Goal: Information Seeking & Learning: Learn about a topic

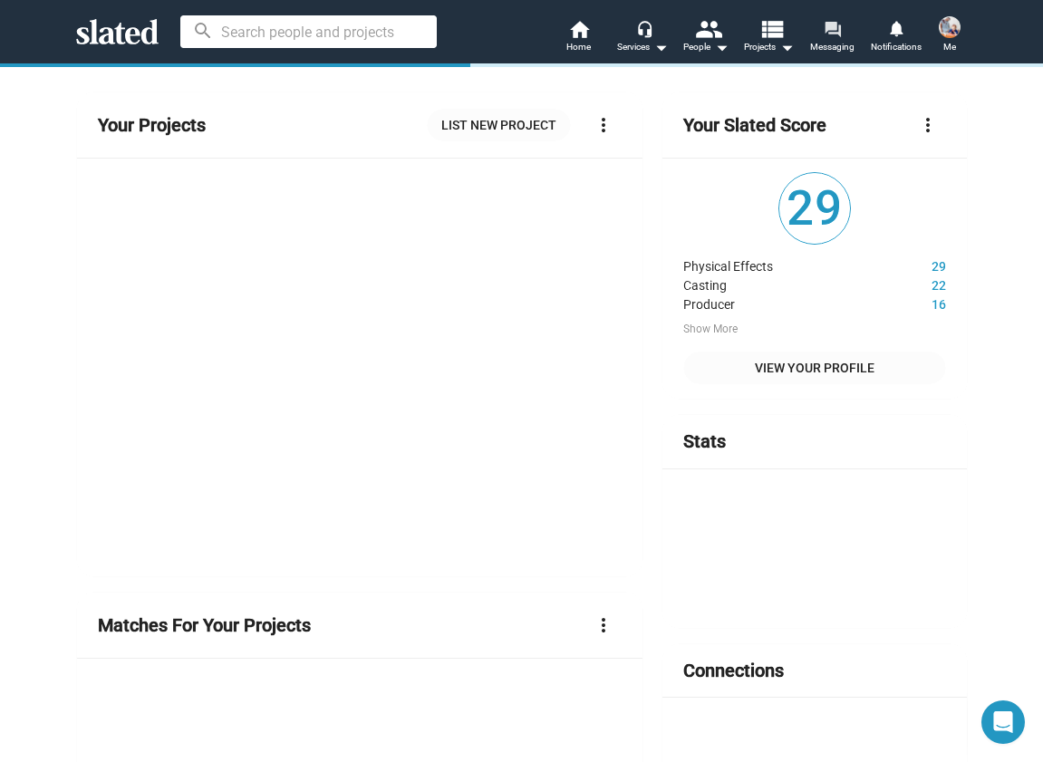
click at [832, 34] on mat-icon "forum" at bounding box center [832, 28] width 17 height 17
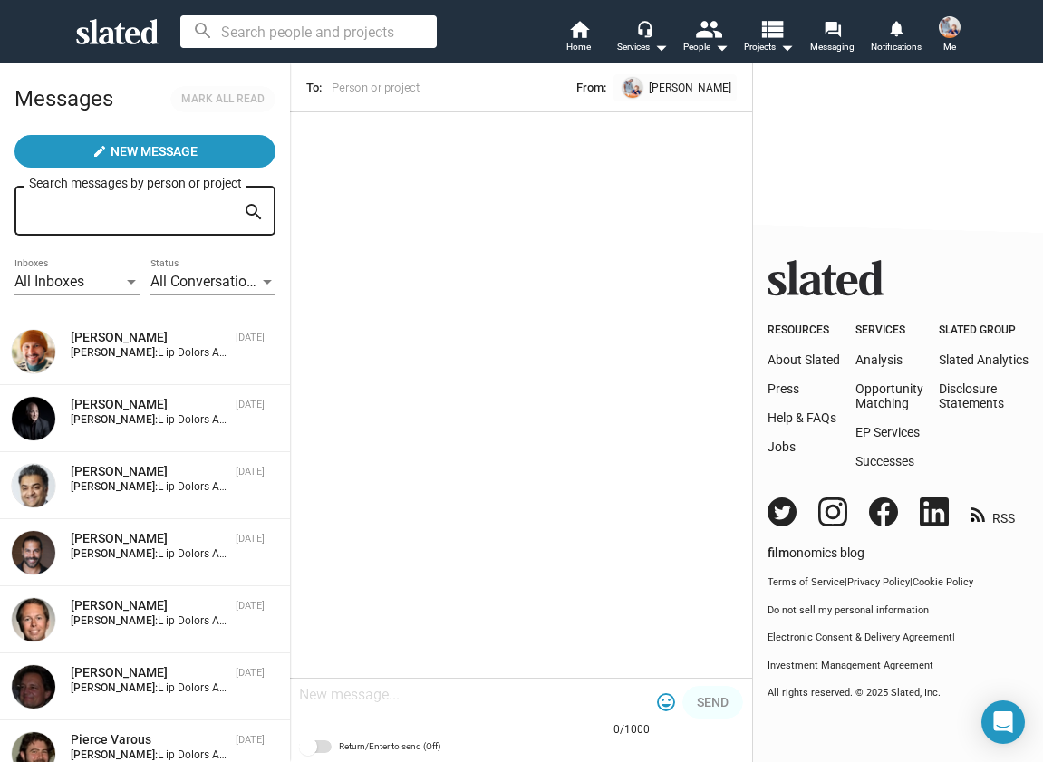
click at [938, 40] on span at bounding box center [949, 27] width 29 height 29
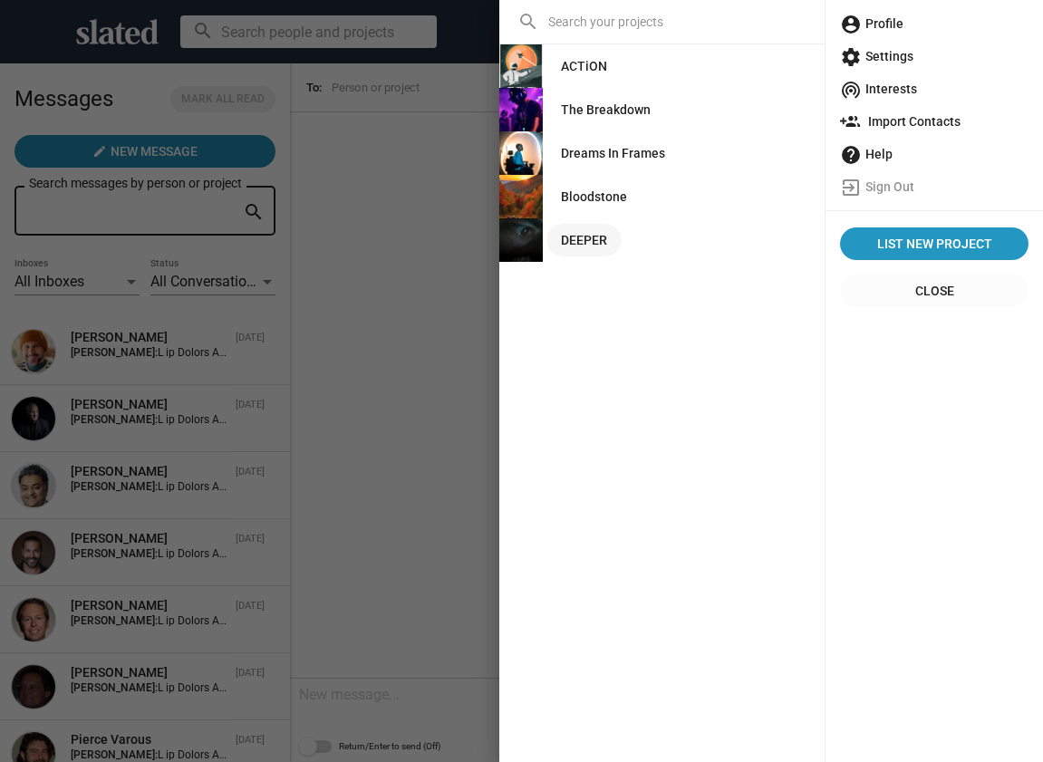
click at [605, 238] on div "DEEPER" at bounding box center [584, 240] width 46 height 33
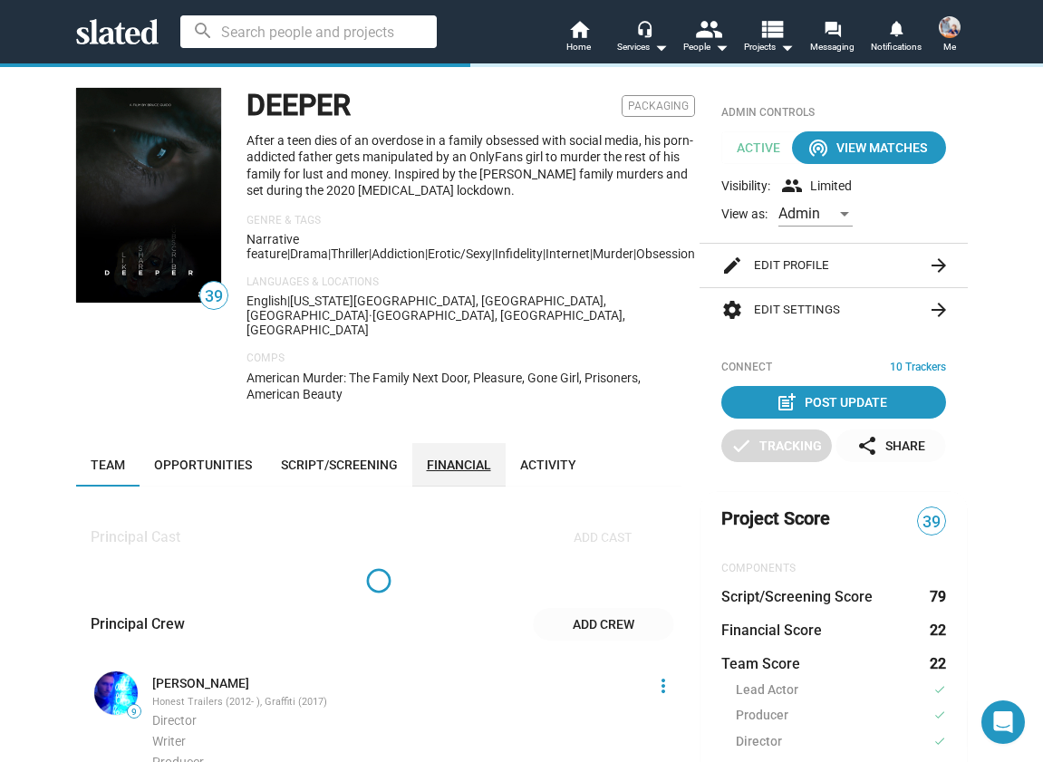
click at [465, 458] on span "Financial" at bounding box center [459, 465] width 64 height 15
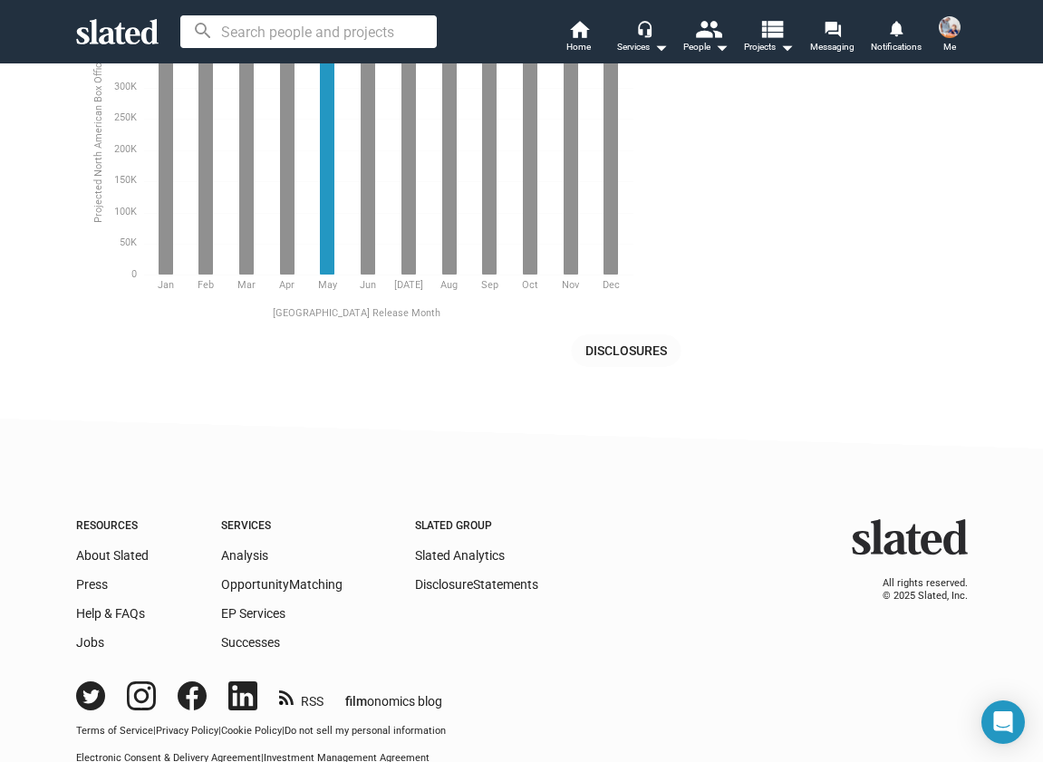
scroll to position [3883, 0]
click at [614, 304] on div "[GEOGRAPHIC_DATA] Release Month" at bounding box center [357, 314] width 562 height 43
click at [612, 334] on span "Disclosures" at bounding box center [626, 350] width 82 height 33
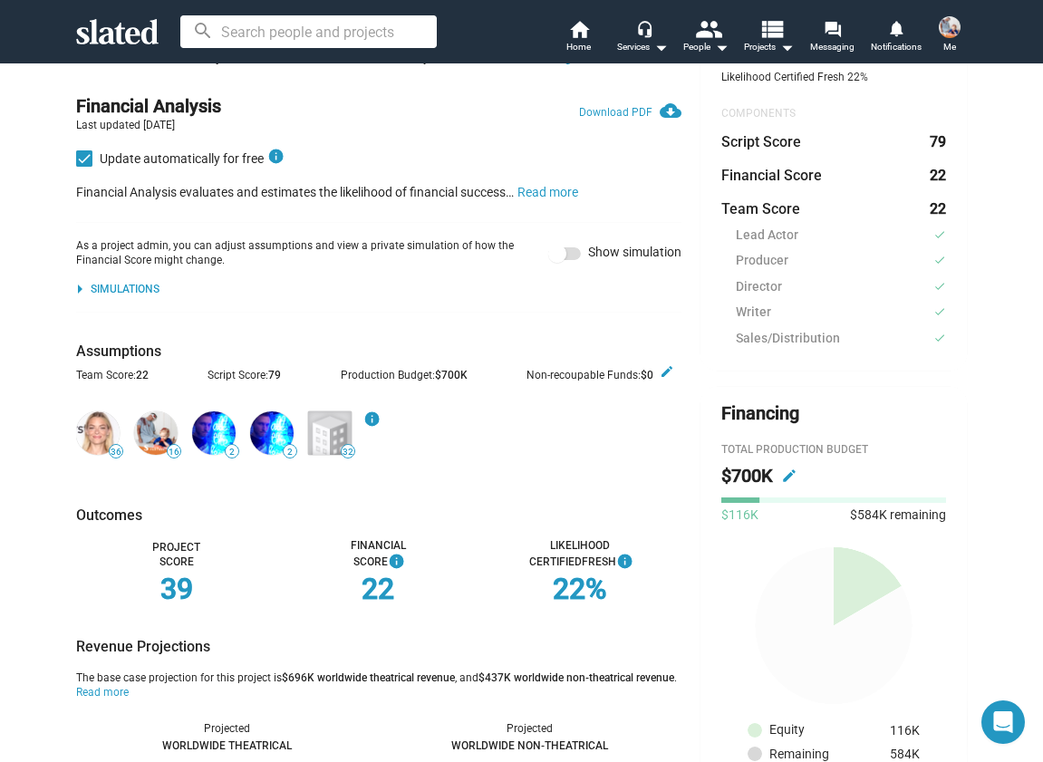
scroll to position [0, 0]
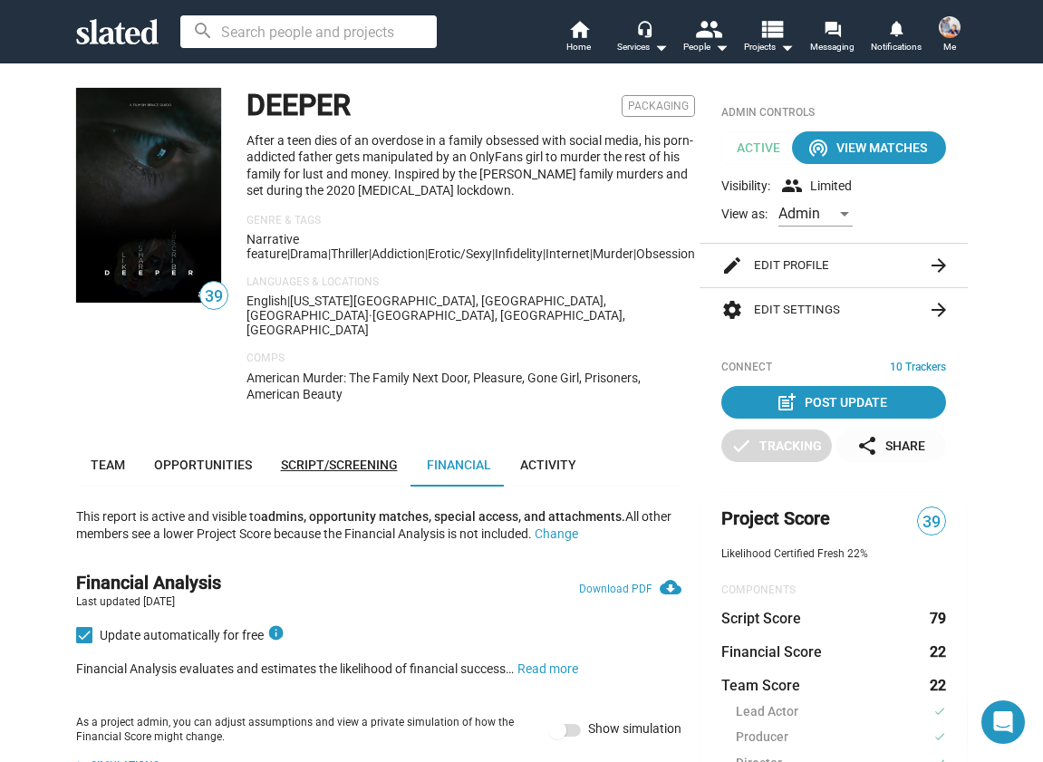
click at [374, 443] on link "Script/Screening" at bounding box center [339, 465] width 146 height 44
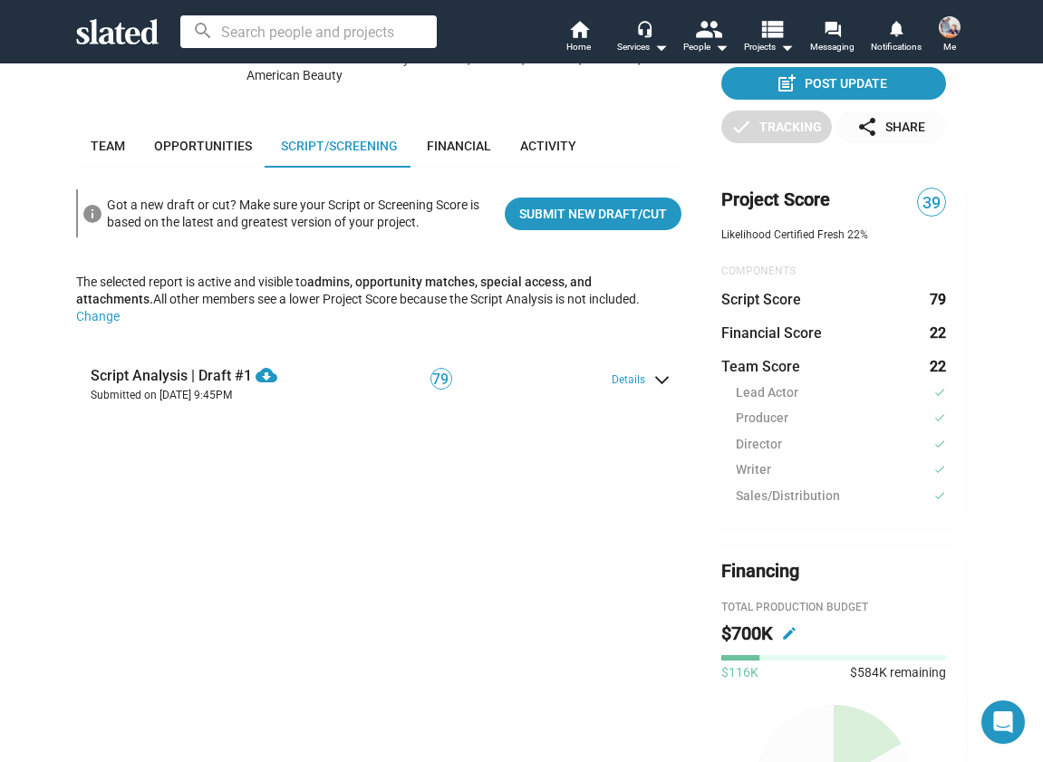
scroll to position [352, 0]
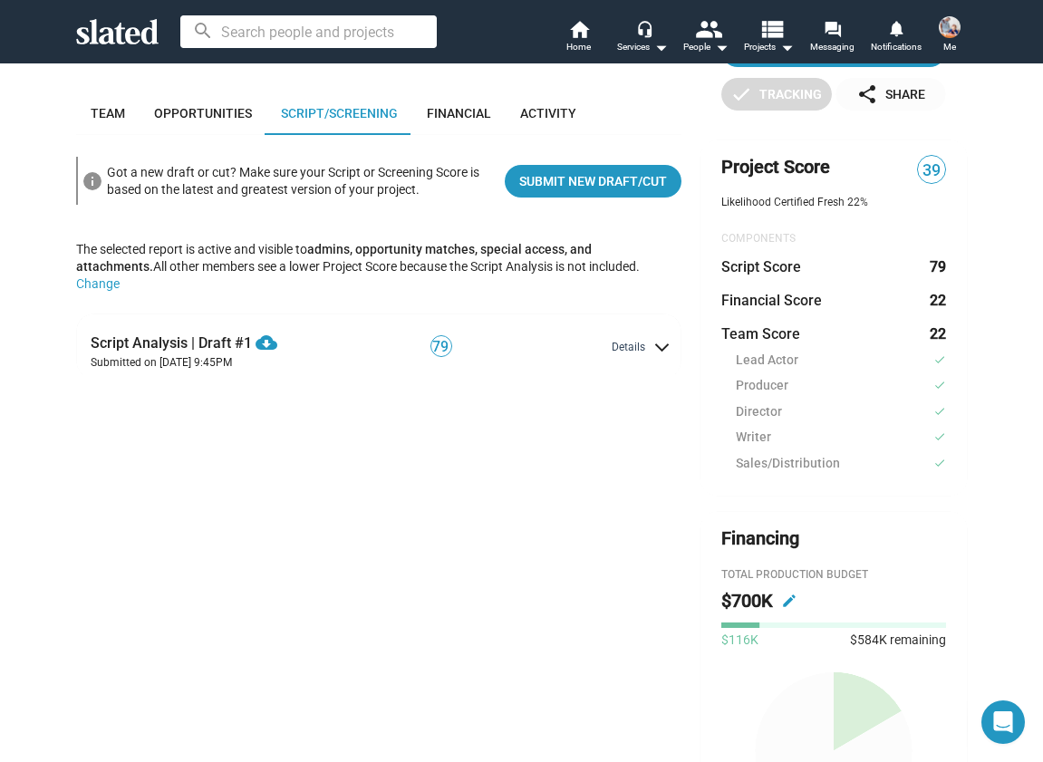
click at [642, 341] on button "Details" at bounding box center [639, 348] width 55 height 15
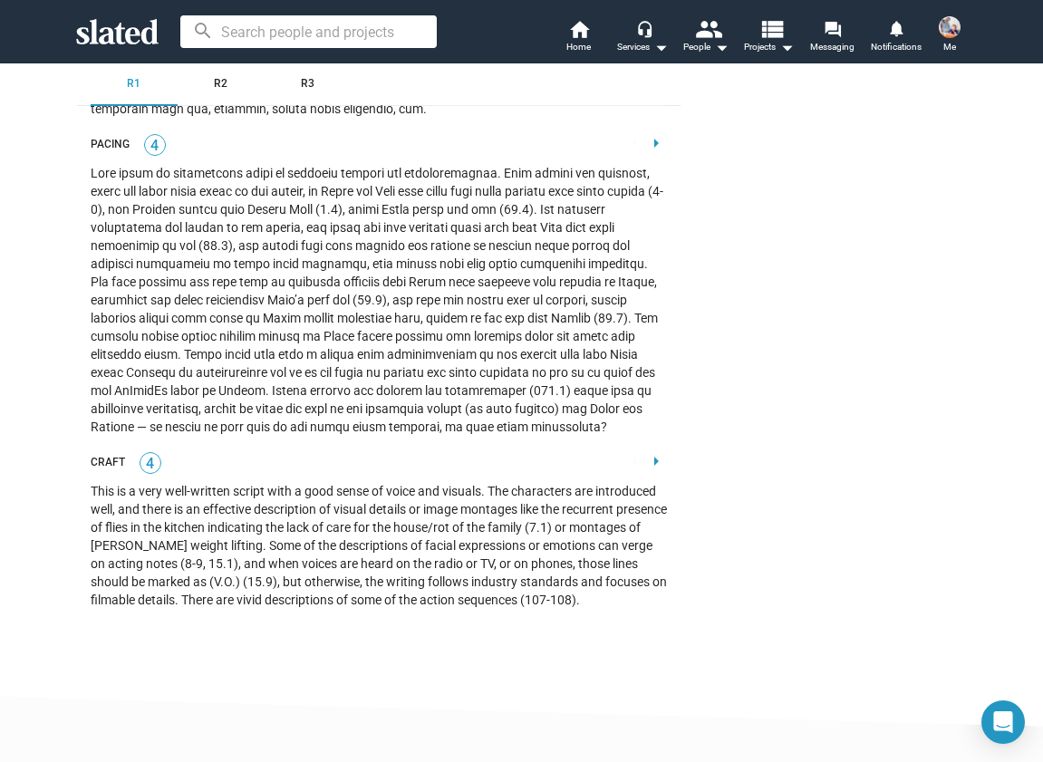
scroll to position [4492, 0]
